Goal: Task Accomplishment & Management: Complete application form

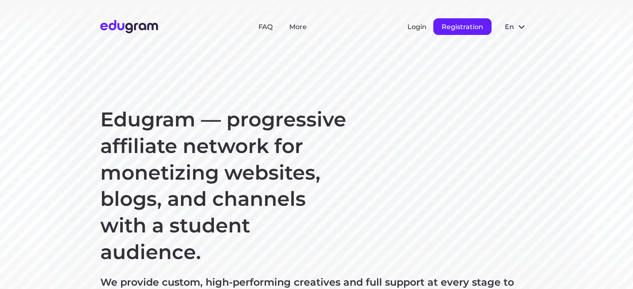
click at [452, 28] on button "Registration" at bounding box center [462, 26] width 58 height 17
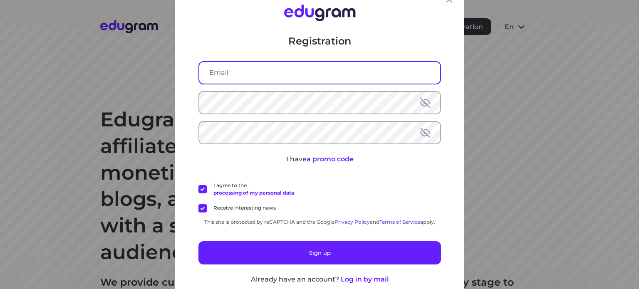
click at [231, 75] on input "text" at bounding box center [319, 73] width 241 height 22
type input "p.tello@globalreachcommerce.com"
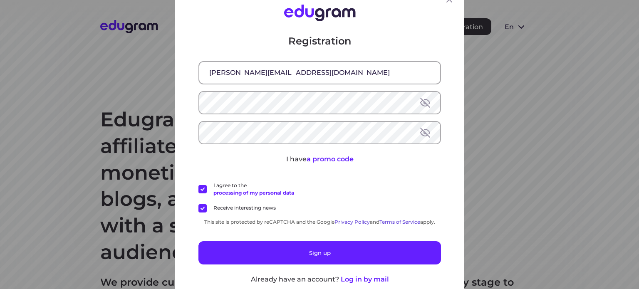
click at [423, 102] on button at bounding box center [425, 103] width 10 height 10
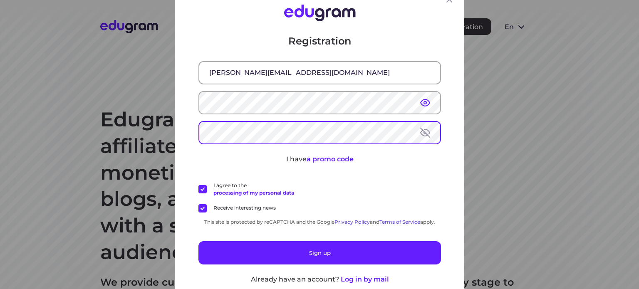
click at [426, 130] on button at bounding box center [425, 133] width 10 height 10
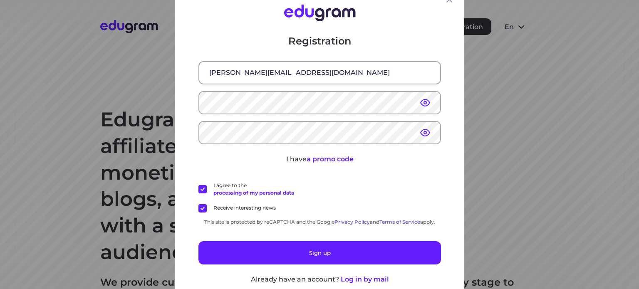
scroll to position [15, 0]
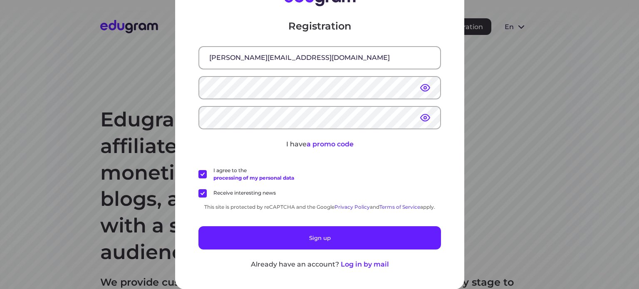
click at [198, 194] on label "Receive interesting news" at bounding box center [236, 193] width 77 height 8
click at [0, 0] on input "Receive interesting news" at bounding box center [0, 0] width 0 height 0
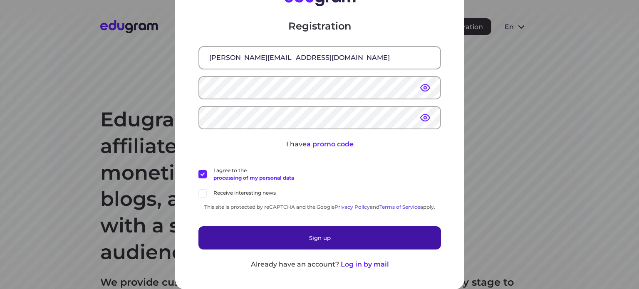
click at [258, 239] on button "Sign up" at bounding box center [319, 237] width 242 height 23
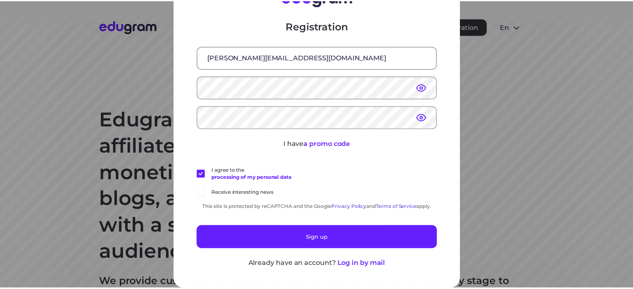
scroll to position [0, 0]
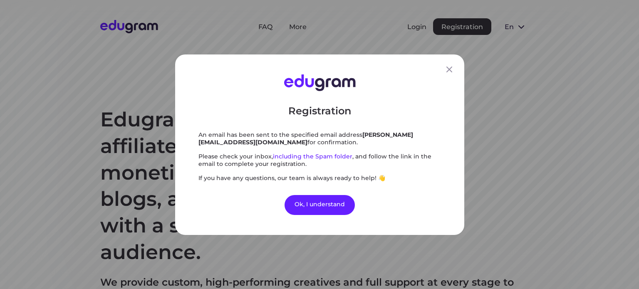
click at [314, 251] on div "Registration An email has been sent to the specified email address p.tello@glob…" at bounding box center [319, 144] width 639 height 289
click at [310, 206] on div "Ok, I understand" at bounding box center [319, 205] width 70 height 20
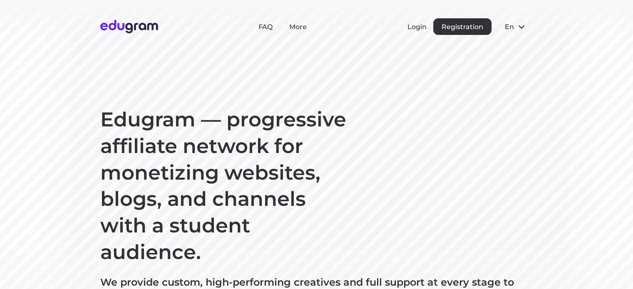
click at [416, 29] on button "Login" at bounding box center [416, 27] width 19 height 8
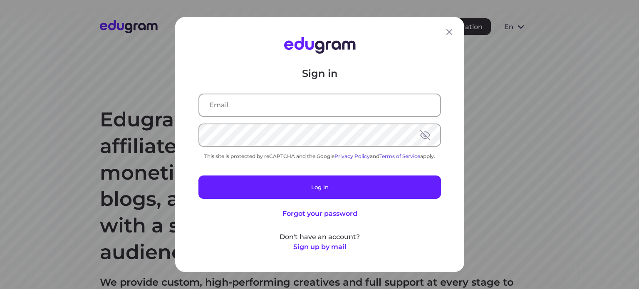
click at [249, 100] on input "text" at bounding box center [319, 105] width 241 height 22
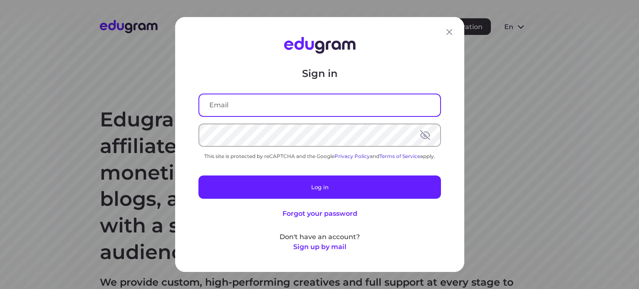
type input "[PERSON_NAME][EMAIL_ADDRESS][DOMAIN_NAME]"
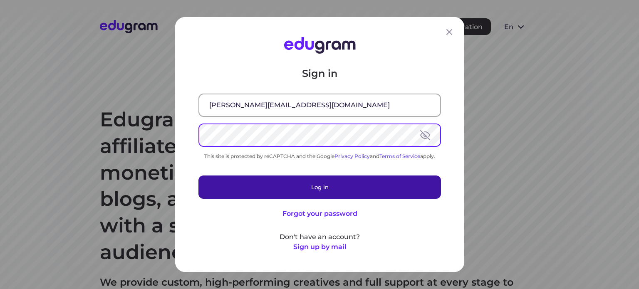
click at [290, 180] on button "Log in" at bounding box center [319, 186] width 242 height 23
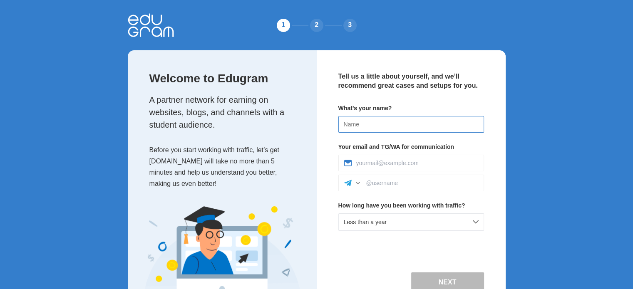
click at [399, 126] on input at bounding box center [411, 124] width 146 height 17
type input "[PERSON_NAME]"
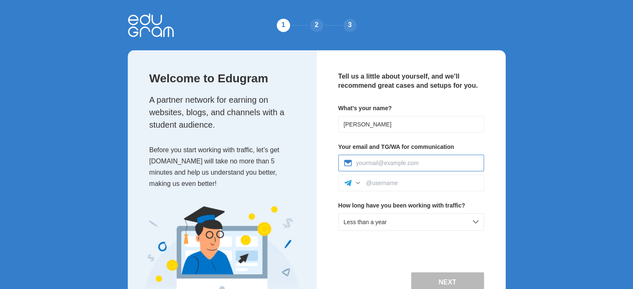
click at [395, 164] on input at bounding box center [417, 163] width 122 height 7
type input "[PERSON_NAME][EMAIL_ADDRESS][DOMAIN_NAME]"
click at [408, 182] on input at bounding box center [422, 183] width 112 height 7
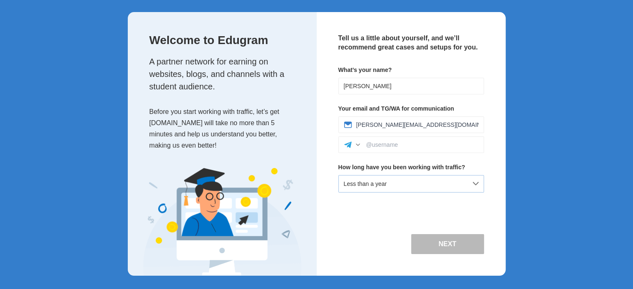
click at [411, 183] on div "Less than a year" at bounding box center [411, 183] width 146 height 17
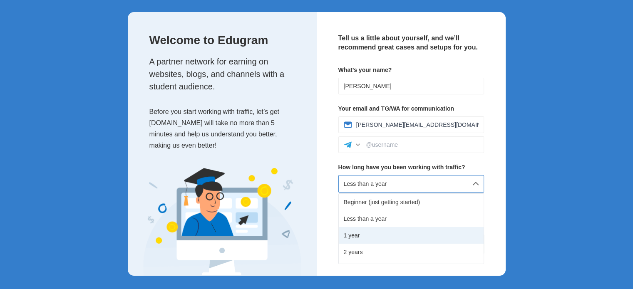
click at [359, 241] on div "1 year" at bounding box center [411, 235] width 145 height 17
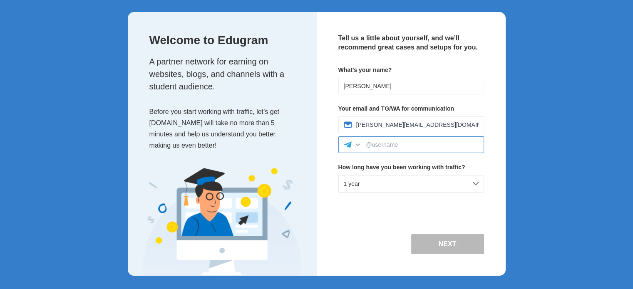
click at [383, 146] on input at bounding box center [422, 144] width 112 height 7
type input "."
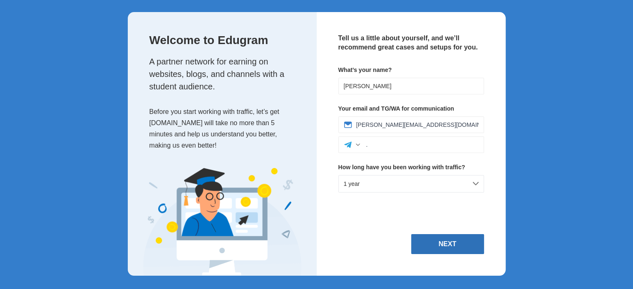
click at [422, 238] on button "Next" at bounding box center [447, 244] width 73 height 20
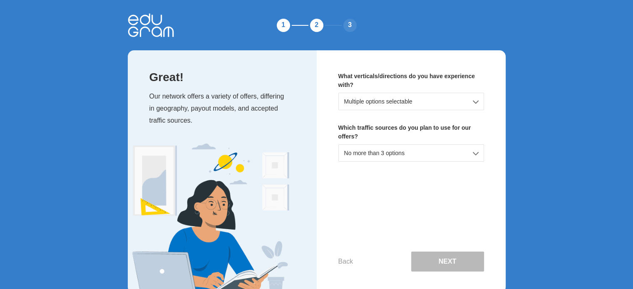
click at [440, 103] on div "Multiple options selectable" at bounding box center [411, 101] width 146 height 17
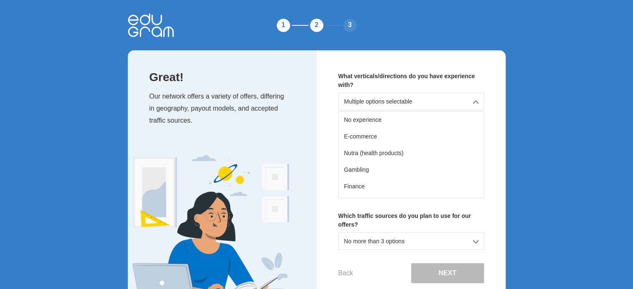
click at [365, 104] on div "Multiple options selectable" at bounding box center [411, 101] width 146 height 17
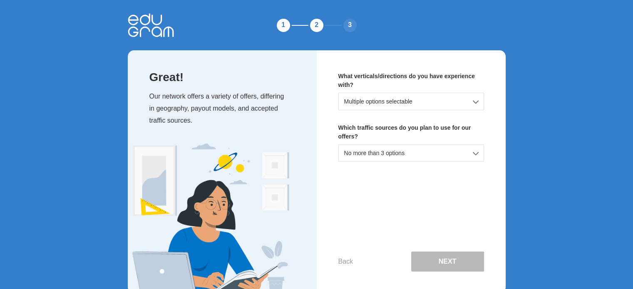
click at [406, 154] on div "No more than 3 options" at bounding box center [411, 152] width 146 height 17
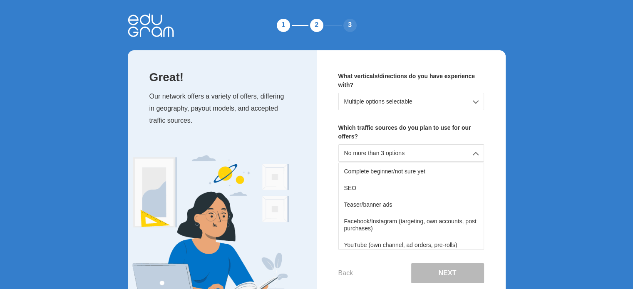
click at [406, 154] on div "No more than 3 options" at bounding box center [411, 152] width 146 height 17
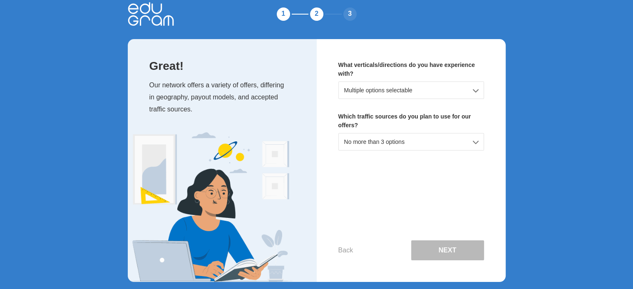
scroll to position [17, 0]
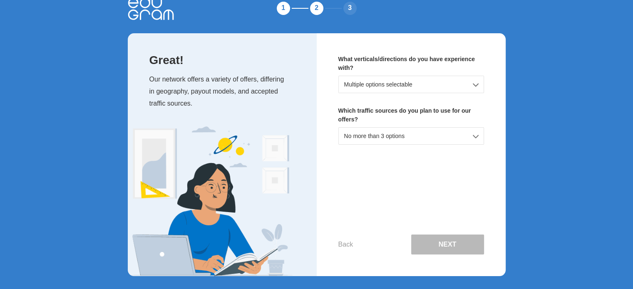
click at [439, 244] on button "Next" at bounding box center [447, 245] width 73 height 20
click at [371, 140] on div "No more than 3 options" at bounding box center [411, 135] width 146 height 17
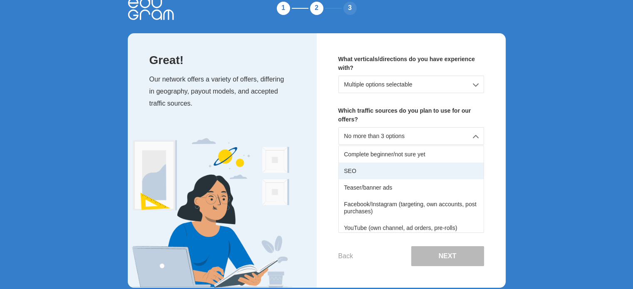
click at [373, 170] on div "SEO" at bounding box center [411, 171] width 145 height 17
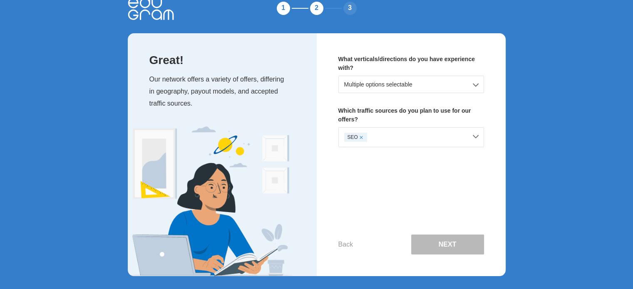
click at [360, 136] on div "SEO" at bounding box center [355, 137] width 23 height 9
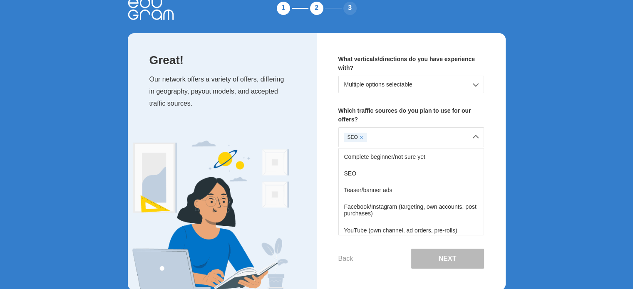
click at [360, 137] on span at bounding box center [360, 137] width 3 height 3
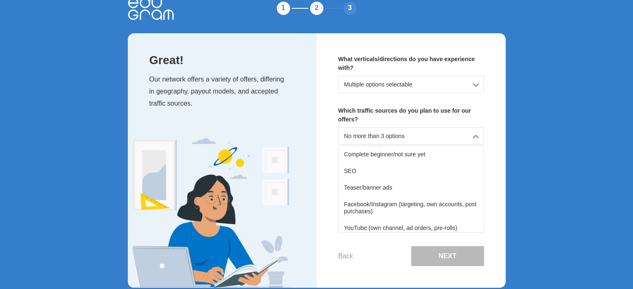
click at [317, 136] on div "What verticals/directions do you have experience with? Multiple options selecta…" at bounding box center [410, 160] width 189 height 254
click at [366, 136] on div "No more than 3 options" at bounding box center [411, 135] width 146 height 17
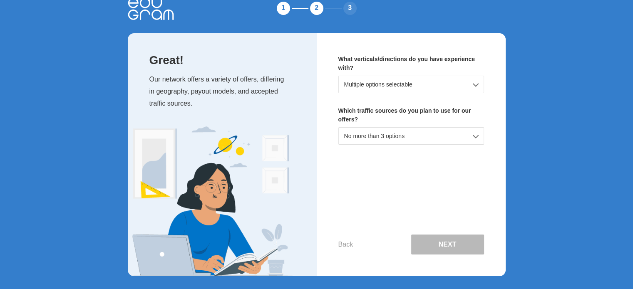
click at [368, 137] on div "No more than 3 options" at bounding box center [411, 135] width 146 height 17
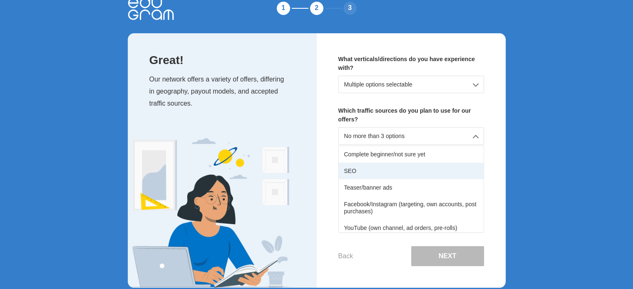
scroll to position [42, 0]
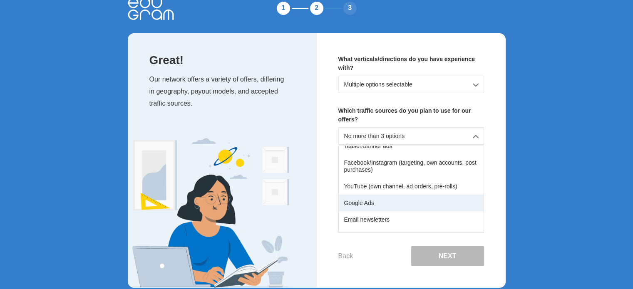
click at [373, 201] on div "Google Ads" at bounding box center [411, 203] width 145 height 17
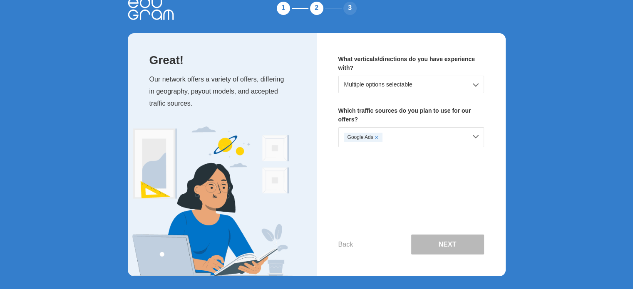
click at [398, 139] on div "Google Ads" at bounding box center [405, 137] width 123 height 9
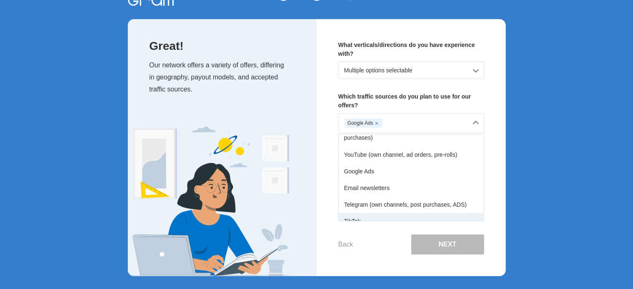
scroll to position [20, 0]
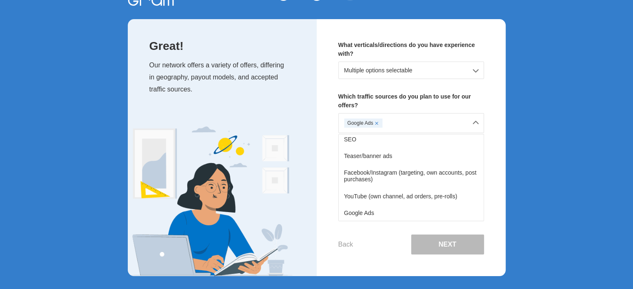
click at [398, 172] on div "Facebook/Instagram (targeting, own accounts, post purchases)" at bounding box center [411, 175] width 145 height 23
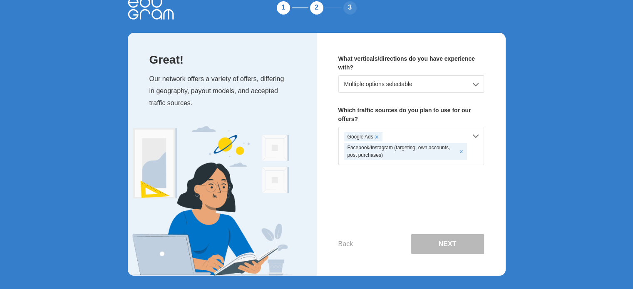
scroll to position [17, 0]
click at [474, 136] on div "Google Ads Facebook/Instagram (targeting, own accounts, post purchases)" at bounding box center [411, 146] width 146 height 38
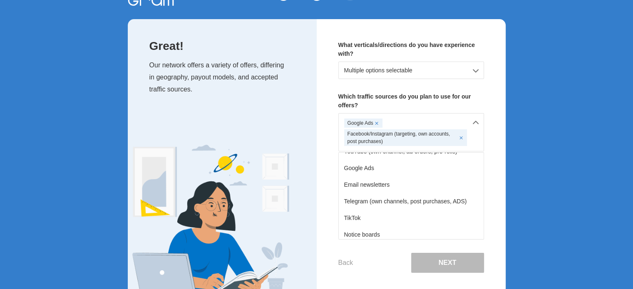
scroll to position [103, 0]
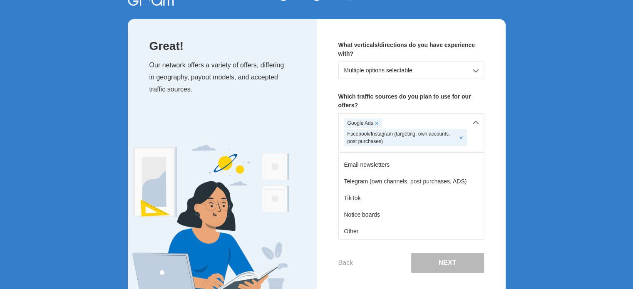
click at [344, 230] on div "Other" at bounding box center [411, 231] width 145 height 17
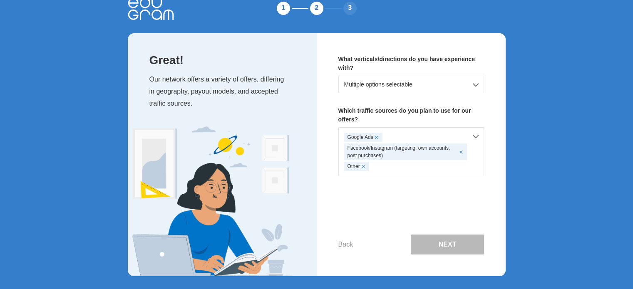
click at [364, 82] on div "Multiple options selectable" at bounding box center [411, 84] width 146 height 17
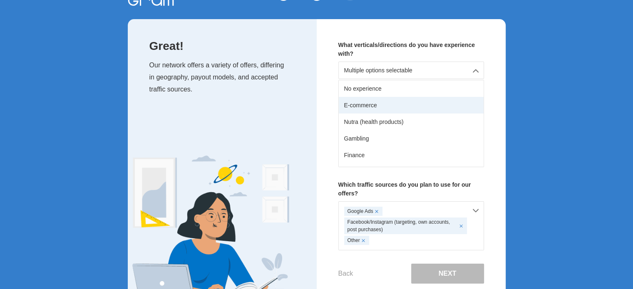
click at [373, 107] on div "E-commerce" at bounding box center [411, 105] width 145 height 17
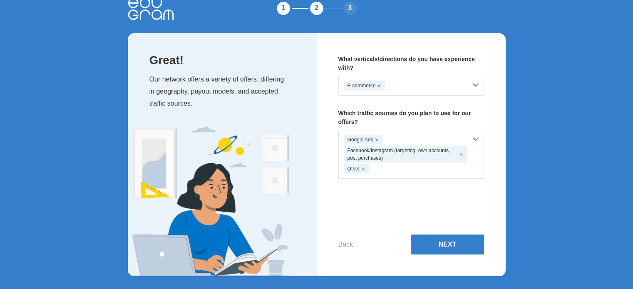
click at [400, 88] on div "E-commerce" at bounding box center [405, 85] width 123 height 9
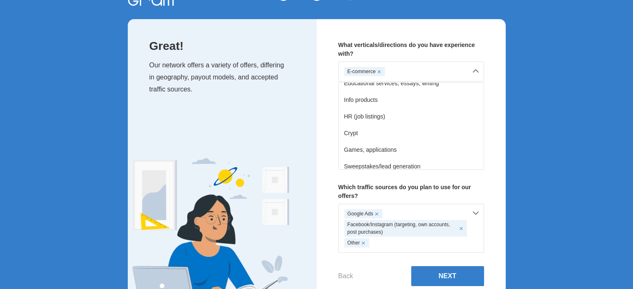
scroll to position [146, 0]
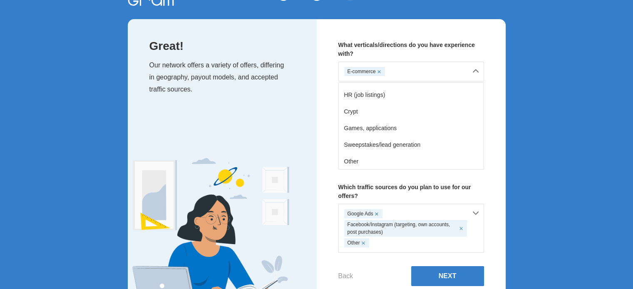
click at [328, 96] on div "What verticals/directions do you have experience with? E-commerce No experience…" at bounding box center [410, 163] width 189 height 289
click at [329, 146] on div "What verticals/directions do you have experience with? E-commerce No experience…" at bounding box center [410, 163] width 189 height 289
click at [439, 280] on button "Next" at bounding box center [447, 276] width 73 height 20
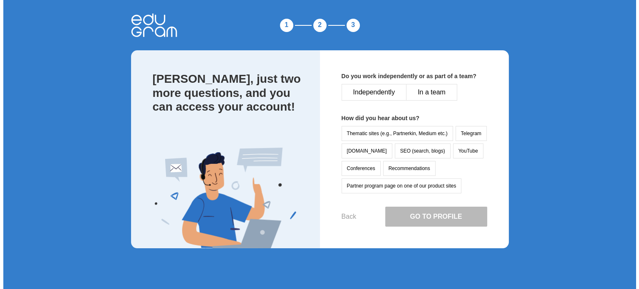
scroll to position [0, 0]
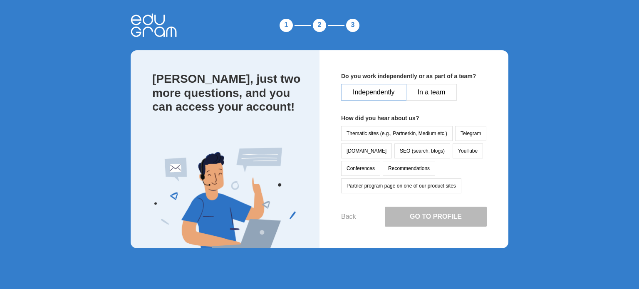
click at [368, 93] on button "Independently" at bounding box center [373, 92] width 65 height 17
click at [408, 168] on button "Recommendations" at bounding box center [409, 168] width 52 height 15
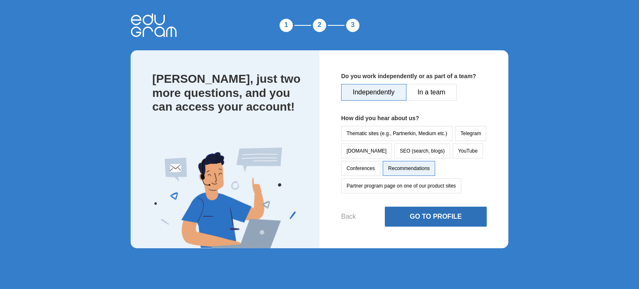
click at [418, 214] on button "Go to Profile" at bounding box center [436, 217] width 102 height 20
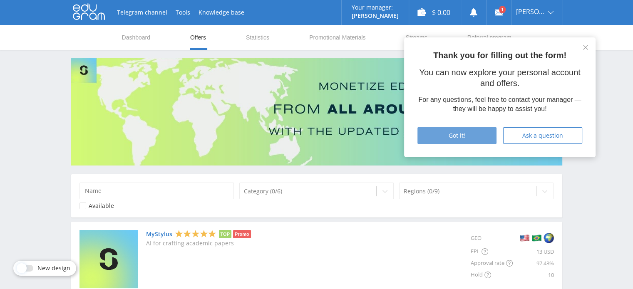
click at [472, 135] on div "Got it!" at bounding box center [456, 135] width 58 height 7
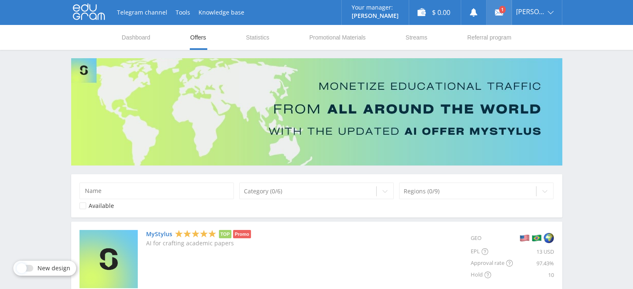
click at [508, 11] on link at bounding box center [498, 12] width 25 height 25
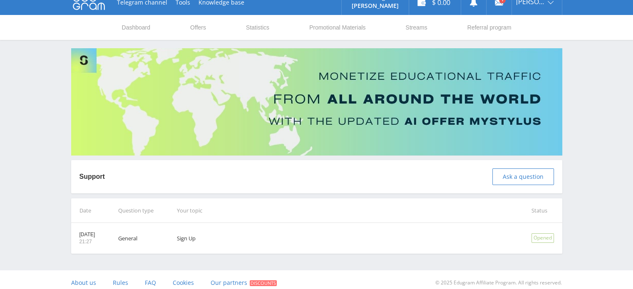
scroll to position [16, 0]
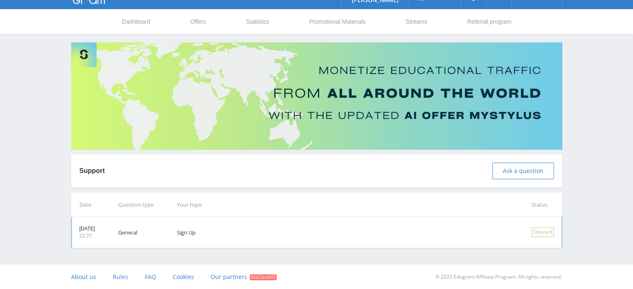
click at [95, 229] on p "[DATE]" at bounding box center [87, 228] width 16 height 7
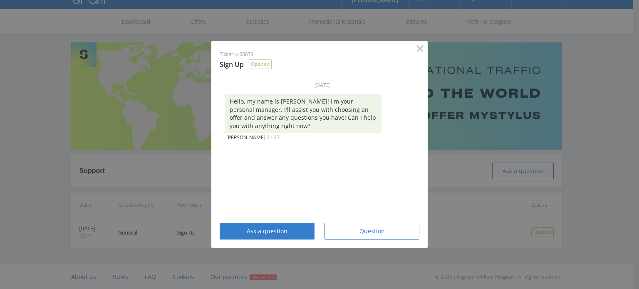
click at [419, 49] on icon "Close" at bounding box center [420, 48] width 7 height 7
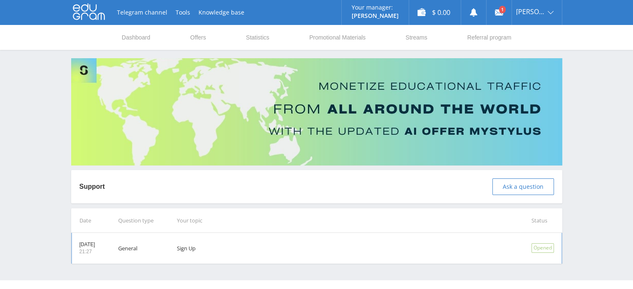
click at [540, 251] on div "Opened" at bounding box center [542, 248] width 22 height 10
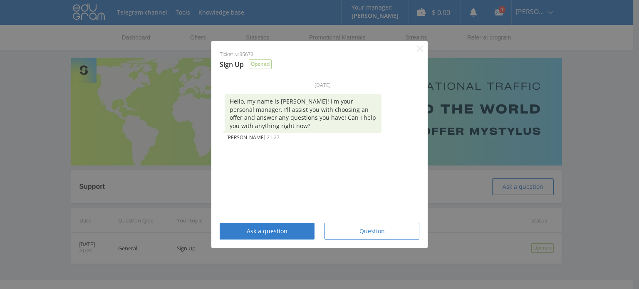
click at [415, 48] on div "Ticket №35673 Sign Up Opened" at bounding box center [319, 55] width 216 height 29
click at [419, 49] on icon "Close" at bounding box center [420, 48] width 7 height 7
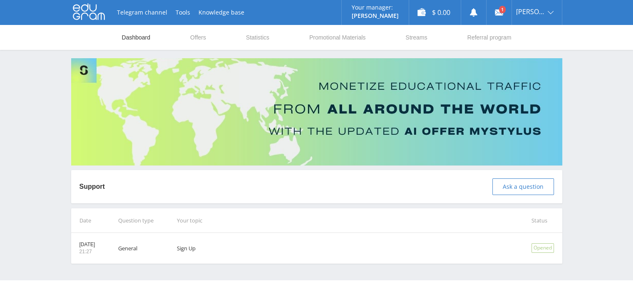
click at [132, 38] on link "Dashboard" at bounding box center [136, 37] width 30 height 25
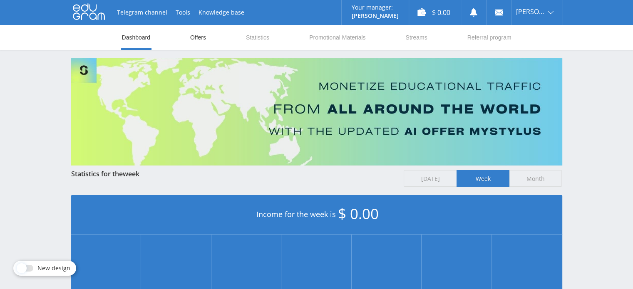
click at [192, 34] on link "Offers" at bounding box center [197, 37] width 17 height 25
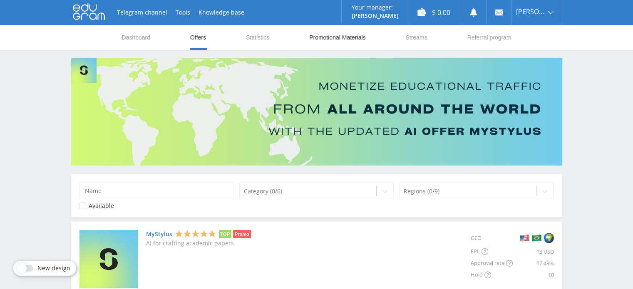
click at [321, 38] on link "Promotional Materials" at bounding box center [337, 37] width 58 height 25
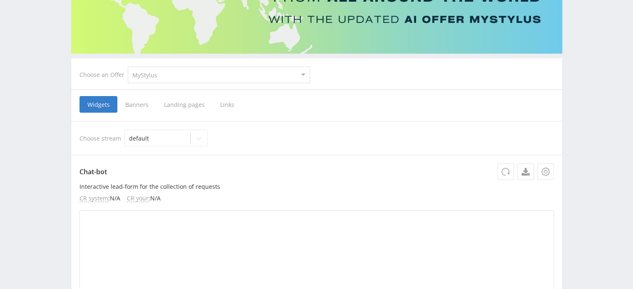
scroll to position [42, 0]
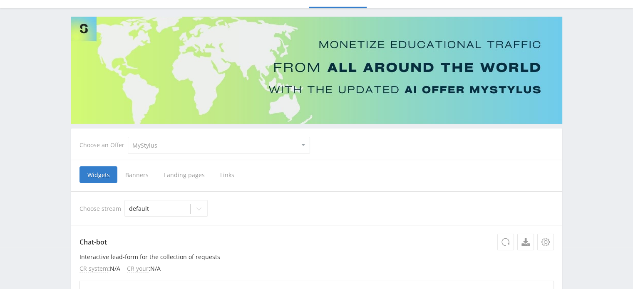
click at [183, 143] on select "MyStylus MyStylus - Revshare Studybay Studybay [GEOGRAPHIC_DATA] Study AI (RevS…" at bounding box center [219, 145] width 182 height 17
select select "341"
click at [128, 137] on select "MyStylus MyStylus - Revshare Studybay Studybay [GEOGRAPHIC_DATA] Study AI (RevS…" at bounding box center [219, 145] width 182 height 17
select select "341"
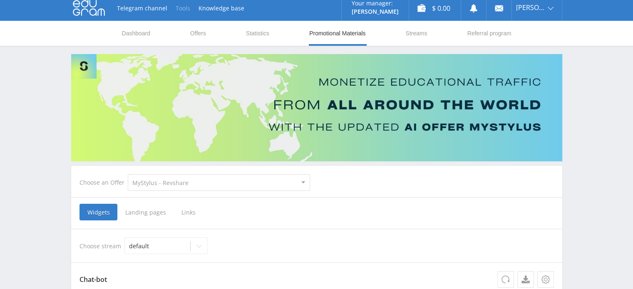
scroll to position [0, 0]
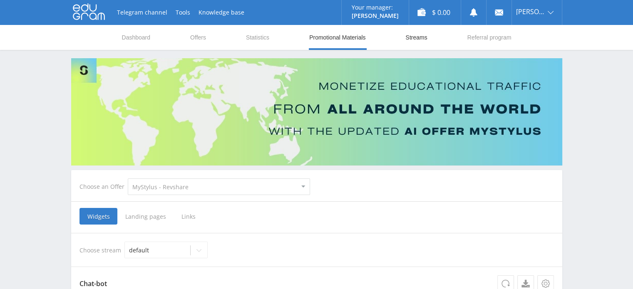
click at [408, 35] on link "Streams" at bounding box center [415, 37] width 23 height 25
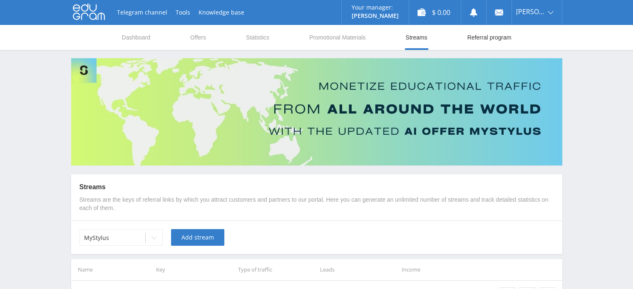
click at [484, 38] on link "Referral program" at bounding box center [489, 37] width 46 height 25
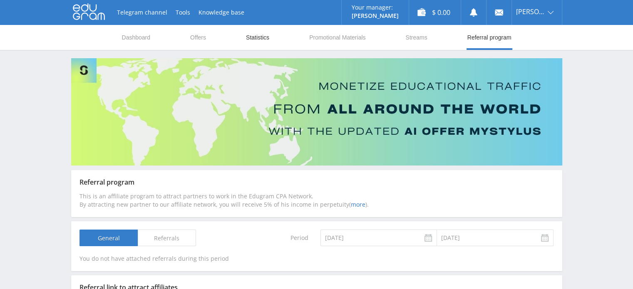
click at [248, 39] on link "Statistics" at bounding box center [257, 37] width 25 height 25
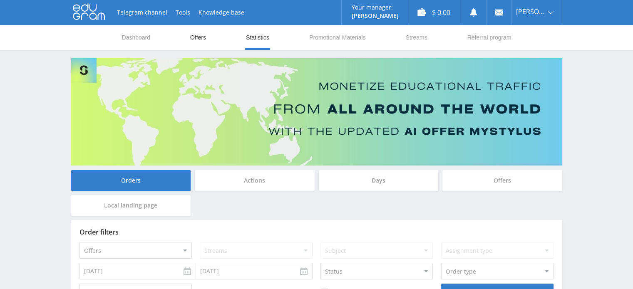
click at [191, 39] on link "Offers" at bounding box center [197, 37] width 17 height 25
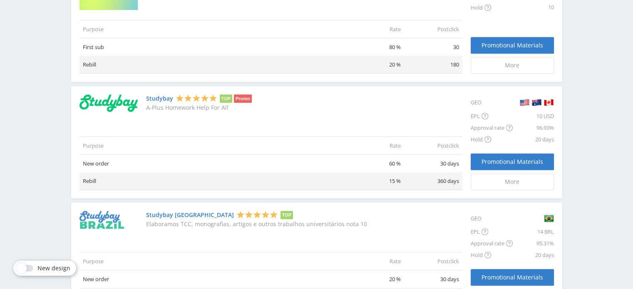
scroll to position [499, 0]
